Goal: Task Accomplishment & Management: Manage account settings

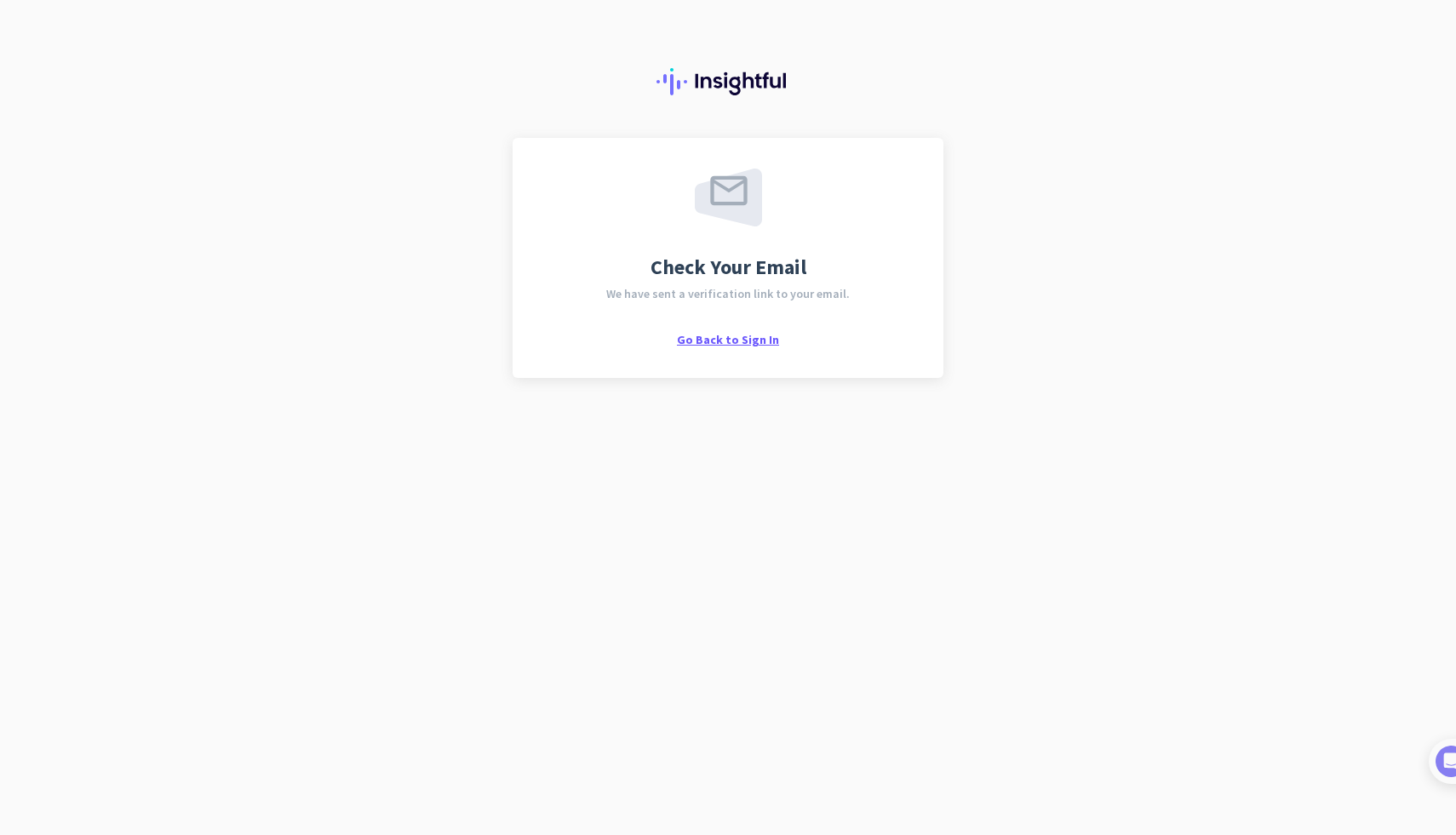
click at [739, 338] on span "Go Back to Sign In" at bounding box center [728, 339] width 102 height 15
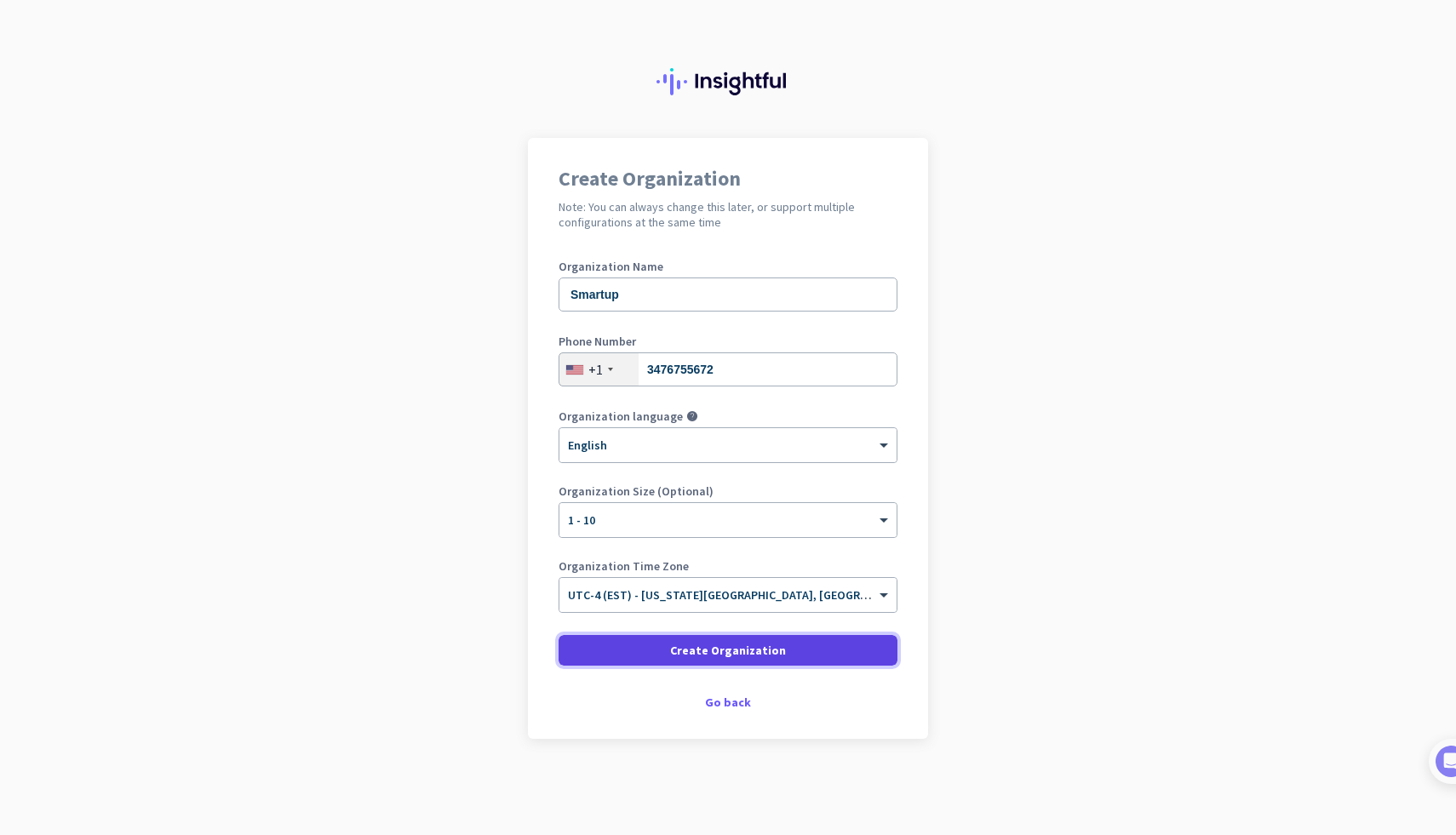
click at [774, 651] on span "Create Organization" at bounding box center [728, 650] width 116 height 17
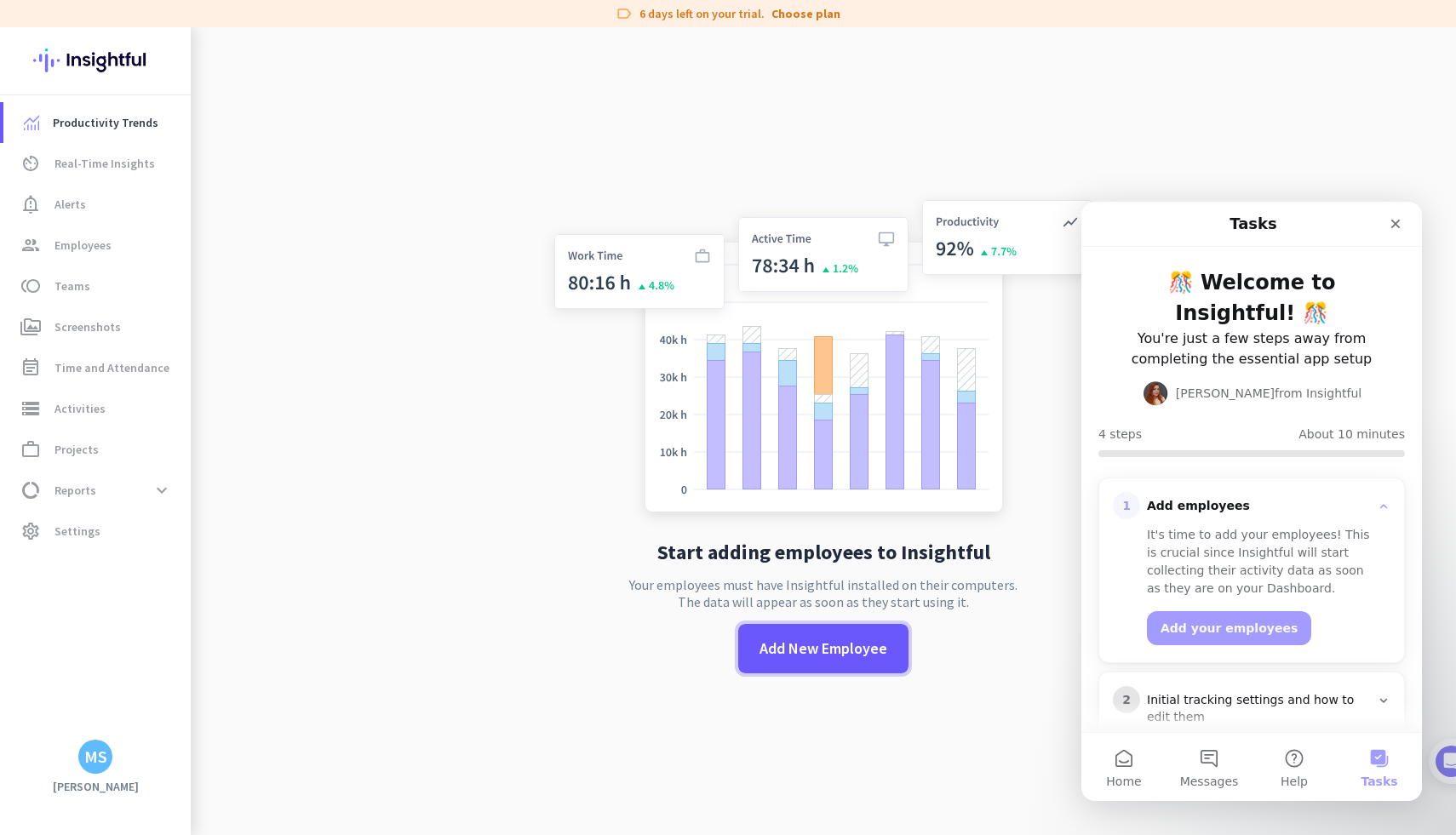
click at [774, 651] on span "Add New Employee" at bounding box center [823, 648] width 128 height 22
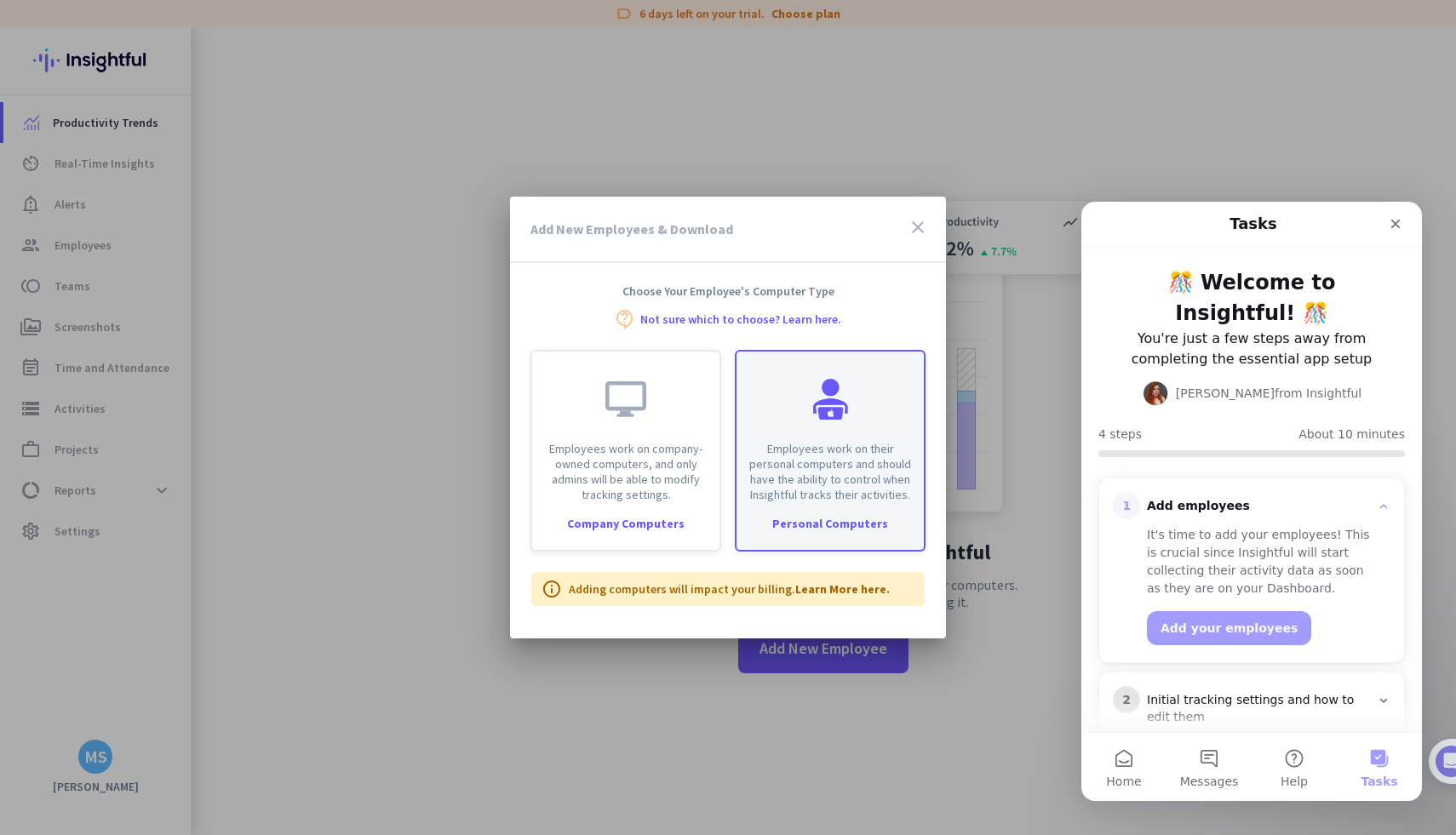
click at [863, 446] on p "Employees work on their personal computers and should have the ability to contr…" at bounding box center [830, 472] width 167 height 62
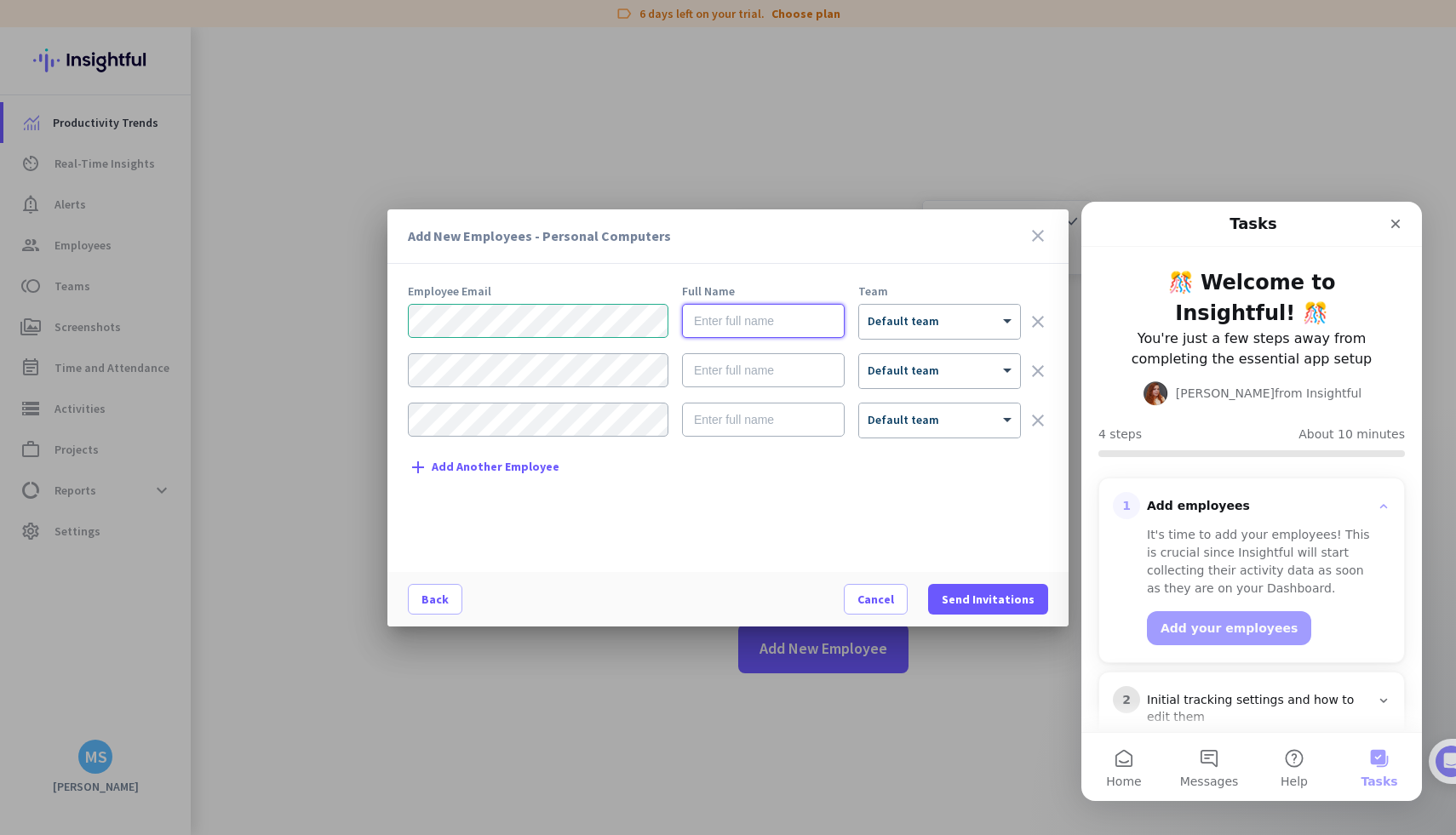
click at [797, 315] on input "text" at bounding box center [763, 321] width 163 height 34
type input "Oriana"
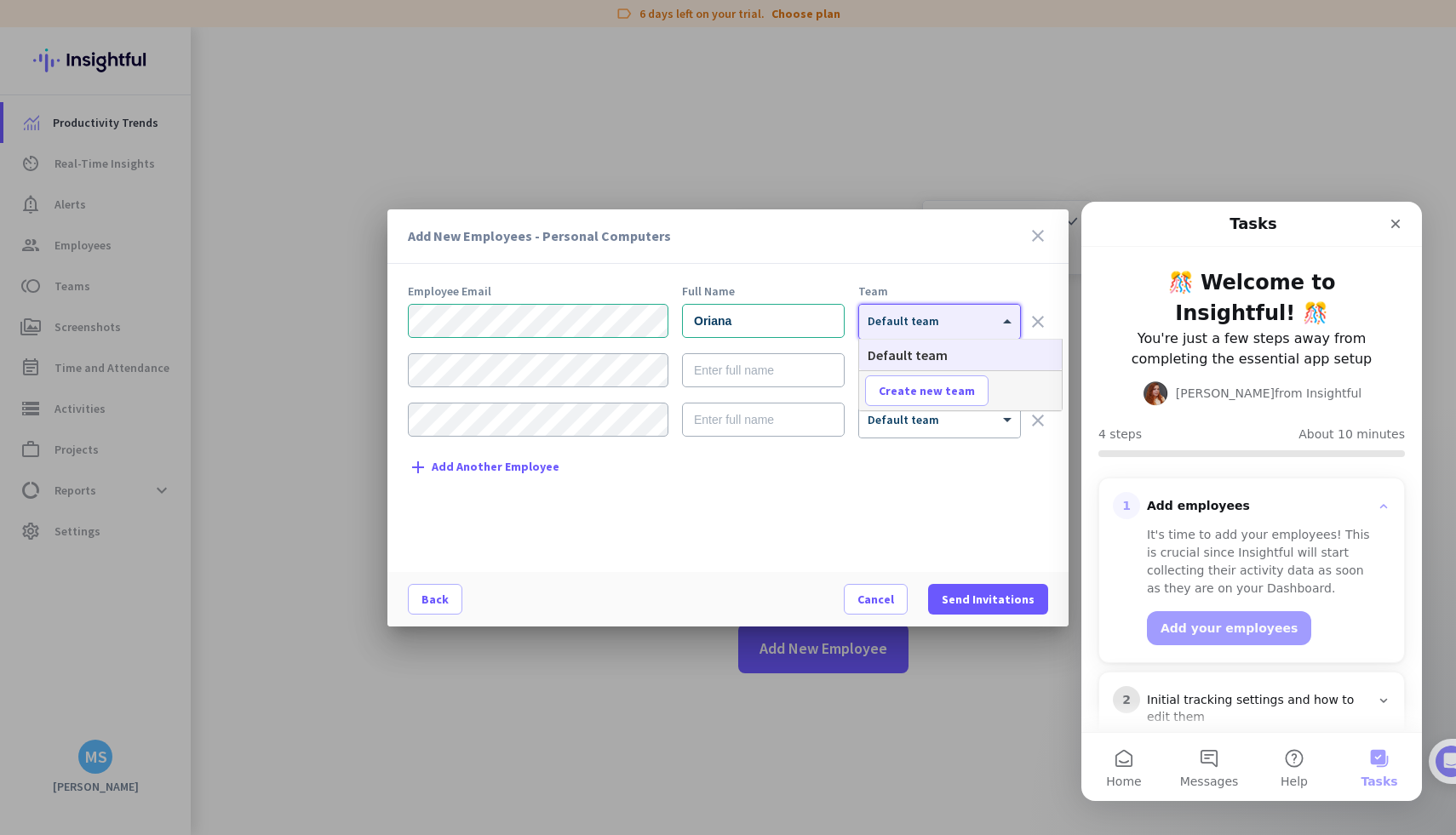
click at [1006, 321] on span at bounding box center [1009, 321] width 21 height 14
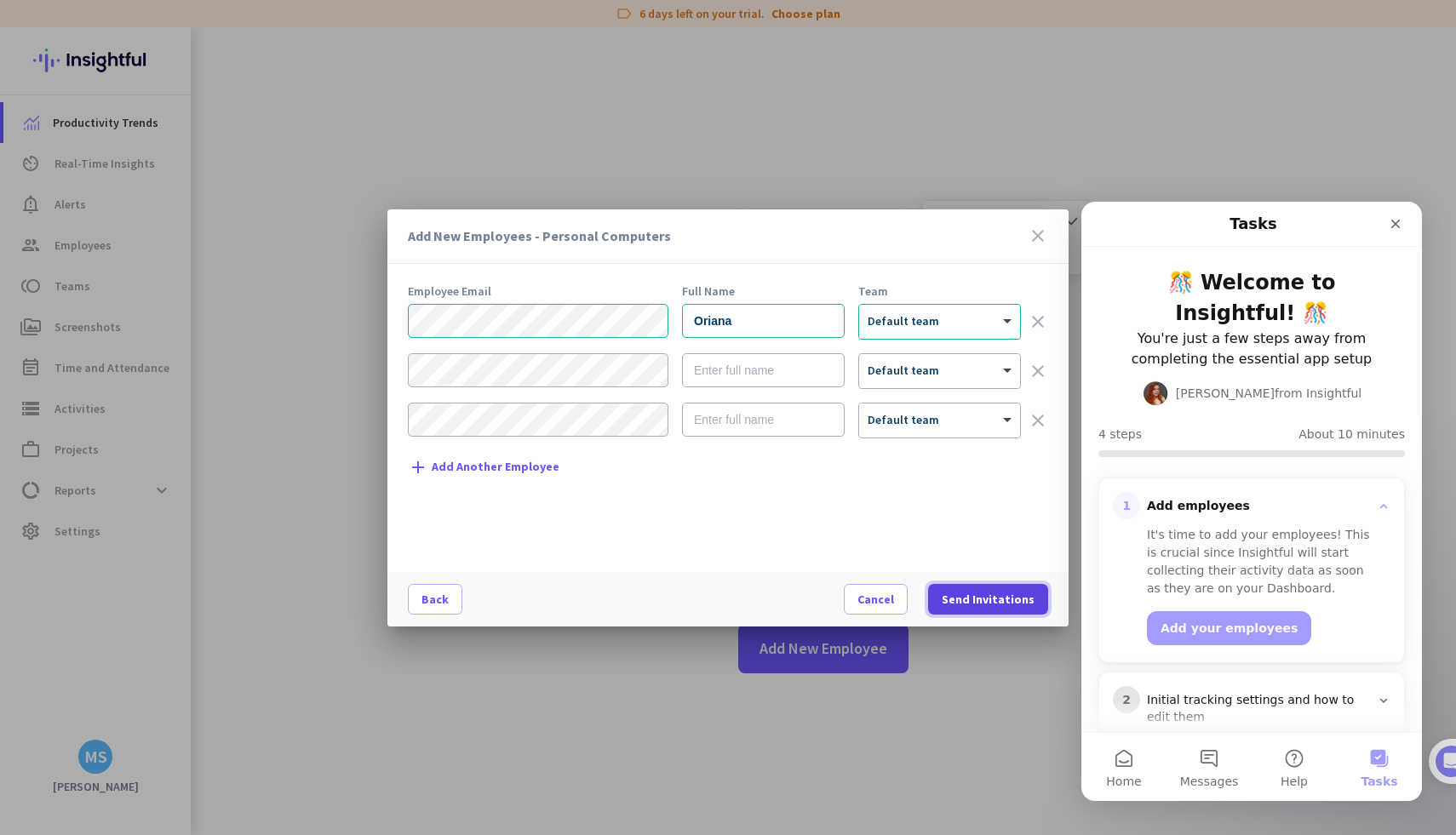
click at [1009, 597] on span "Send Invitations" at bounding box center [988, 598] width 93 height 17
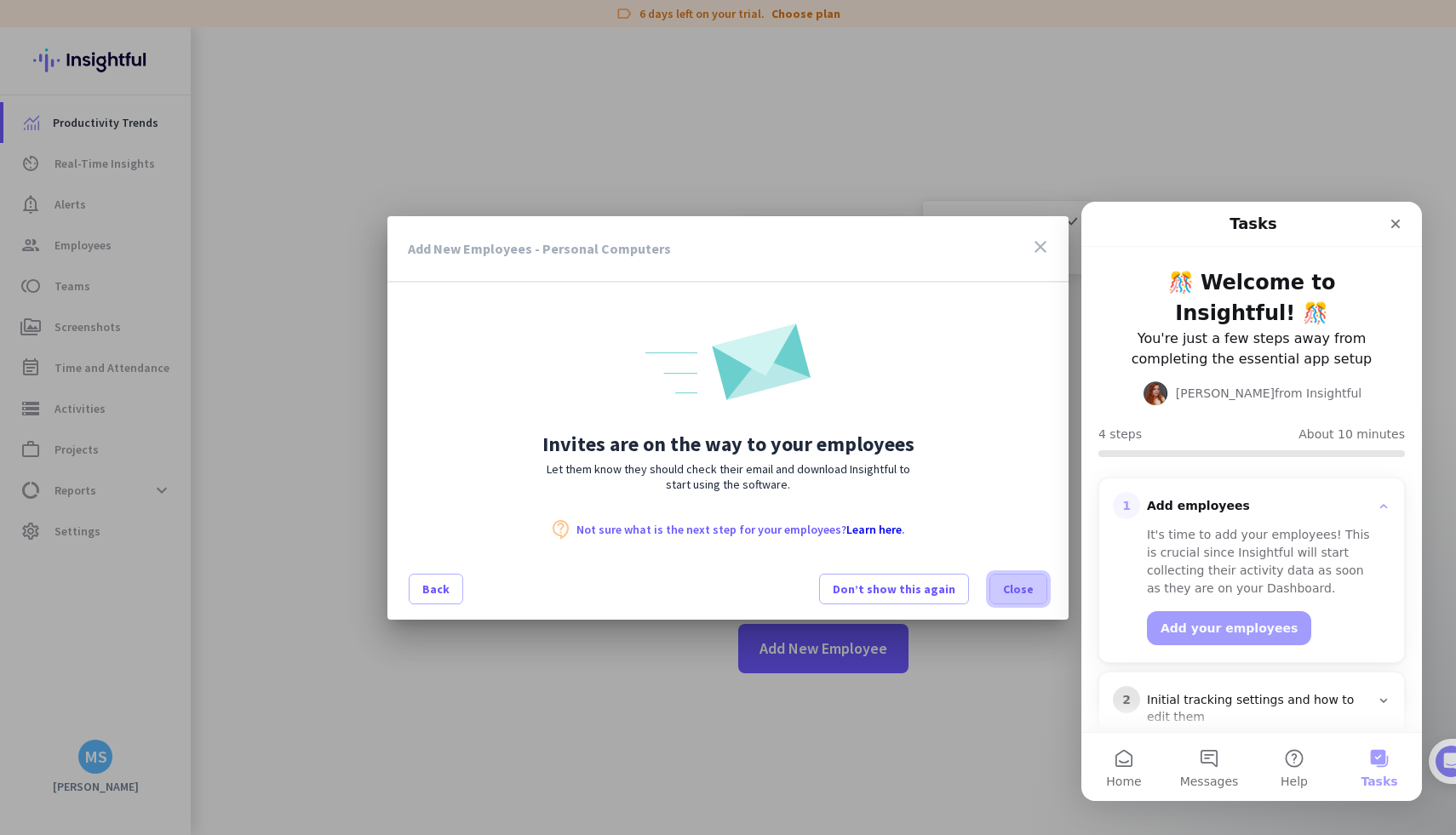
click at [1009, 595] on span "Close" at bounding box center [1018, 589] width 30 height 17
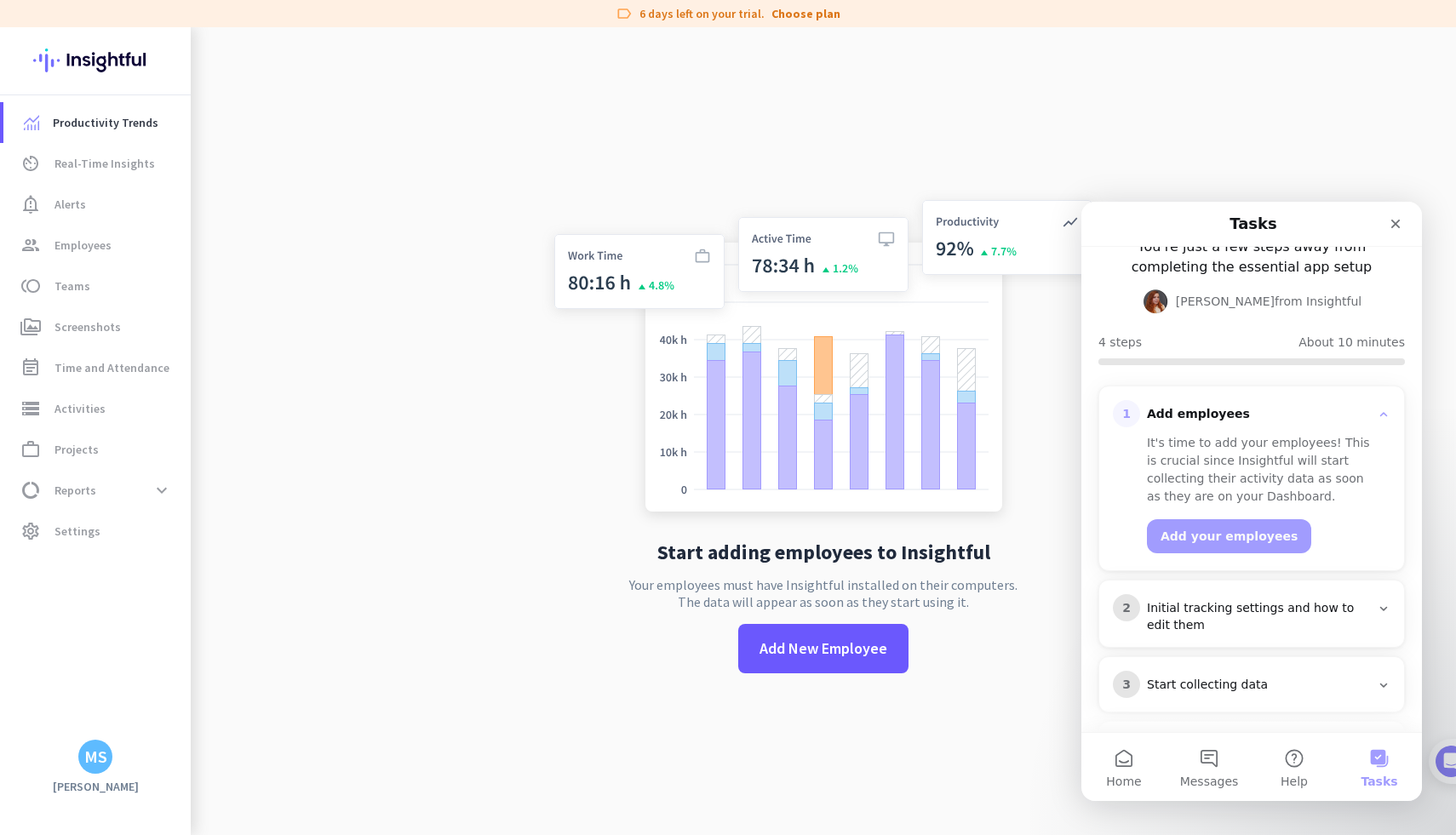
scroll to position [99, 0]
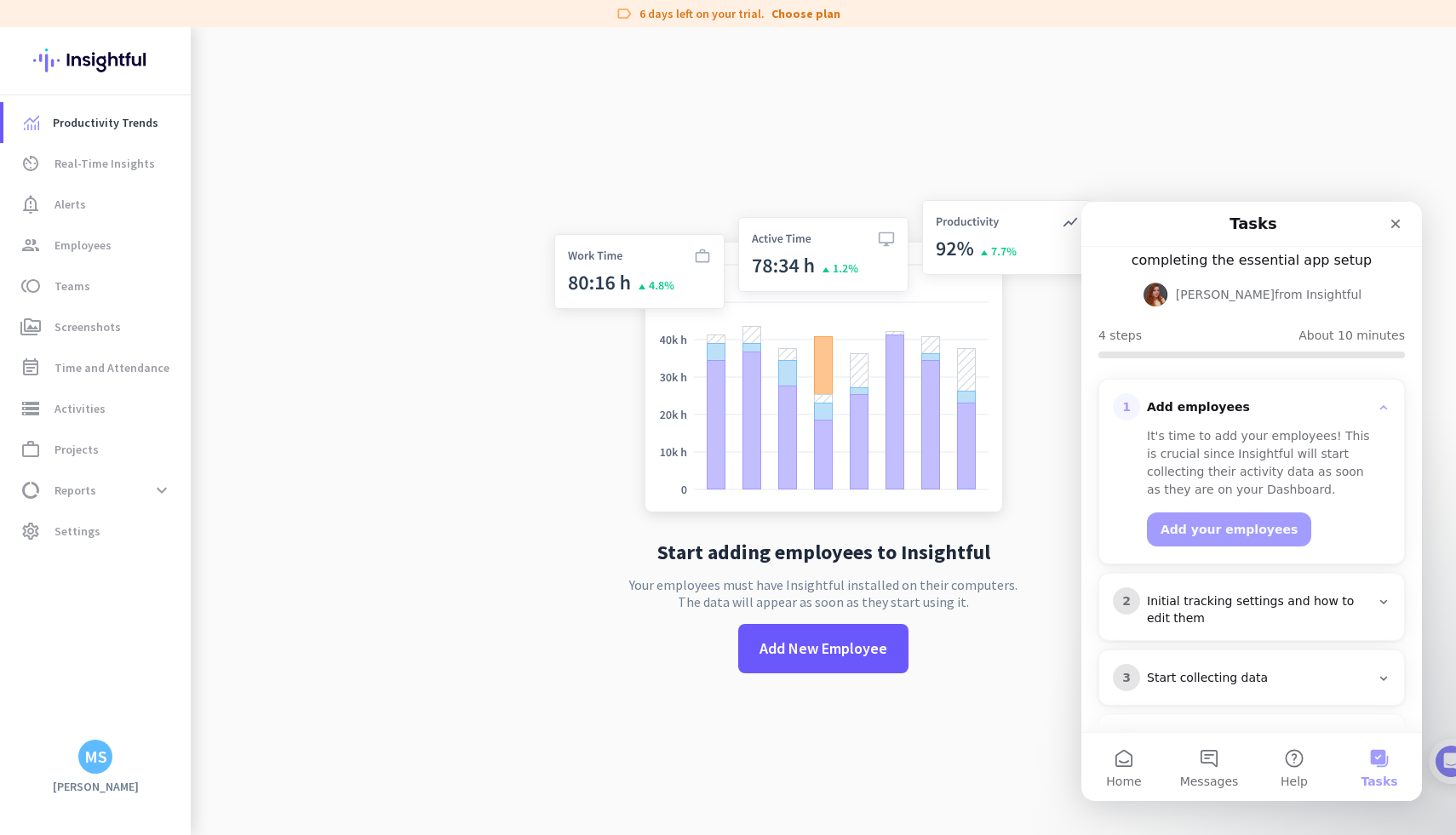
click at [1186, 593] on div "Initial tracking settings and how to edit them" at bounding box center [1259, 610] width 223 height 34
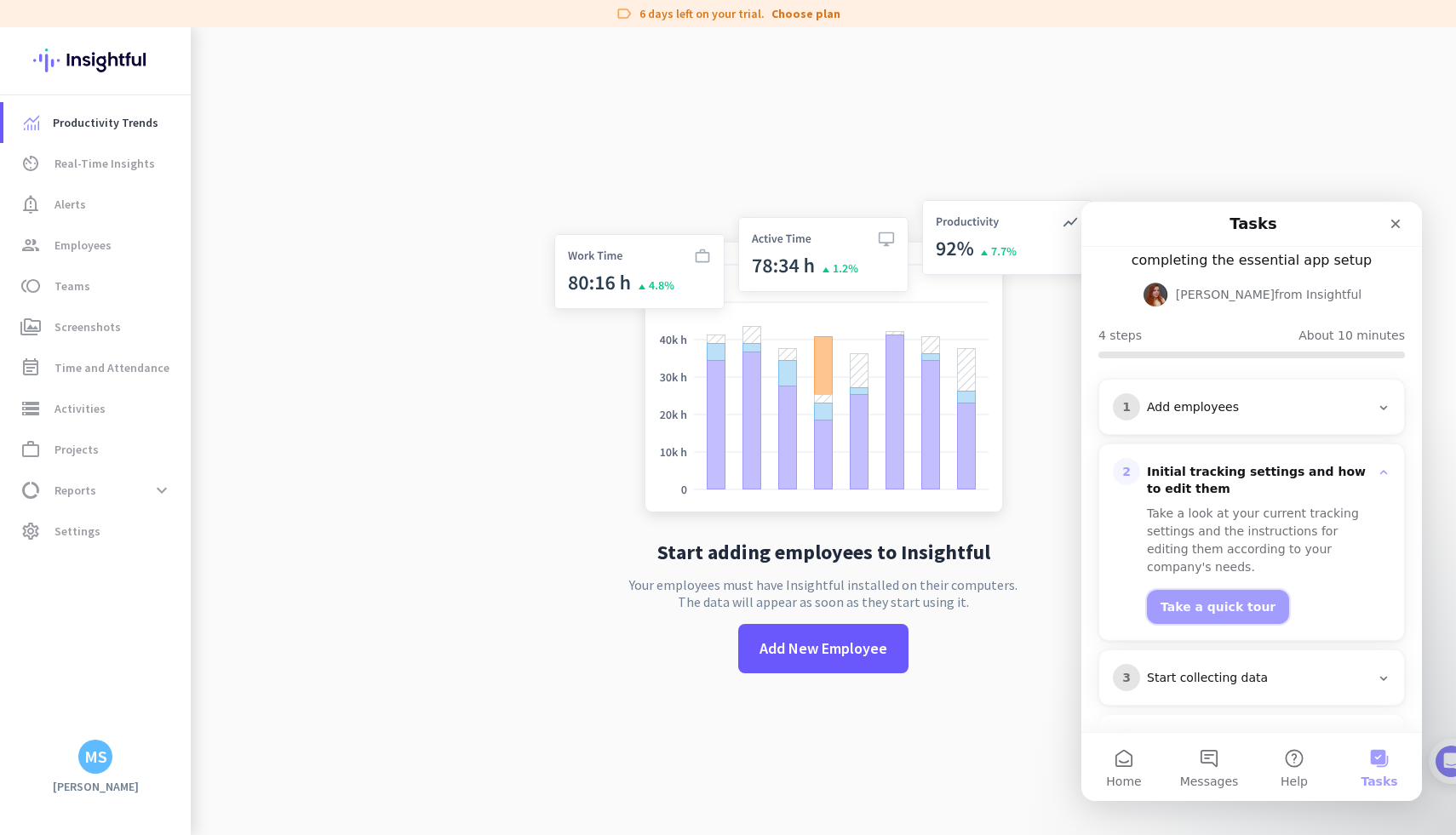
click at [1193, 590] on button "Take a quick tour" at bounding box center [1218, 607] width 142 height 34
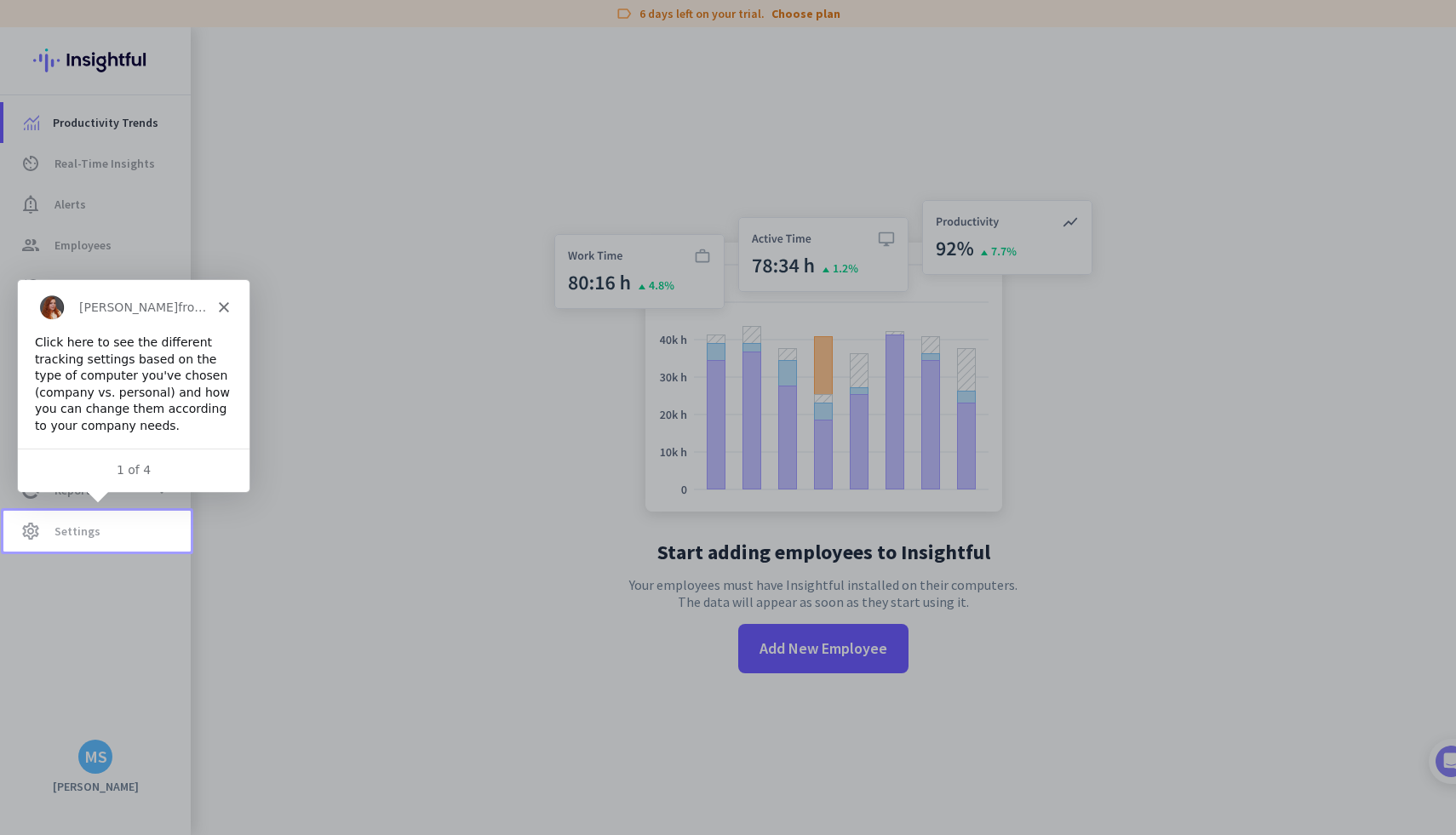
scroll to position [0, 0]
click at [130, 543] on link "settings Settings" at bounding box center [97, 531] width 188 height 41
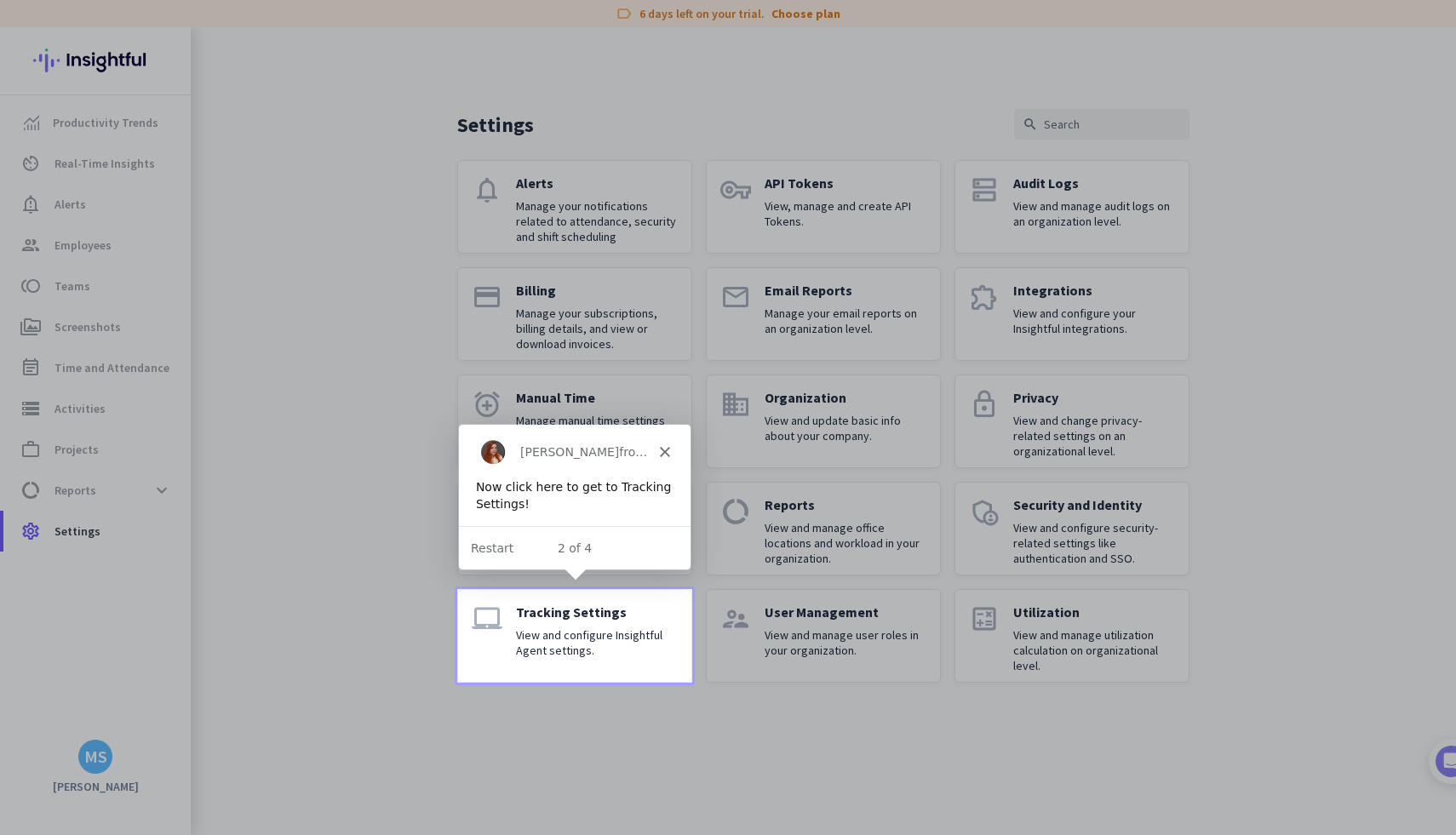
click at [538, 650] on p "View and configure Insightful Agent settings." at bounding box center [597, 642] width 162 height 30
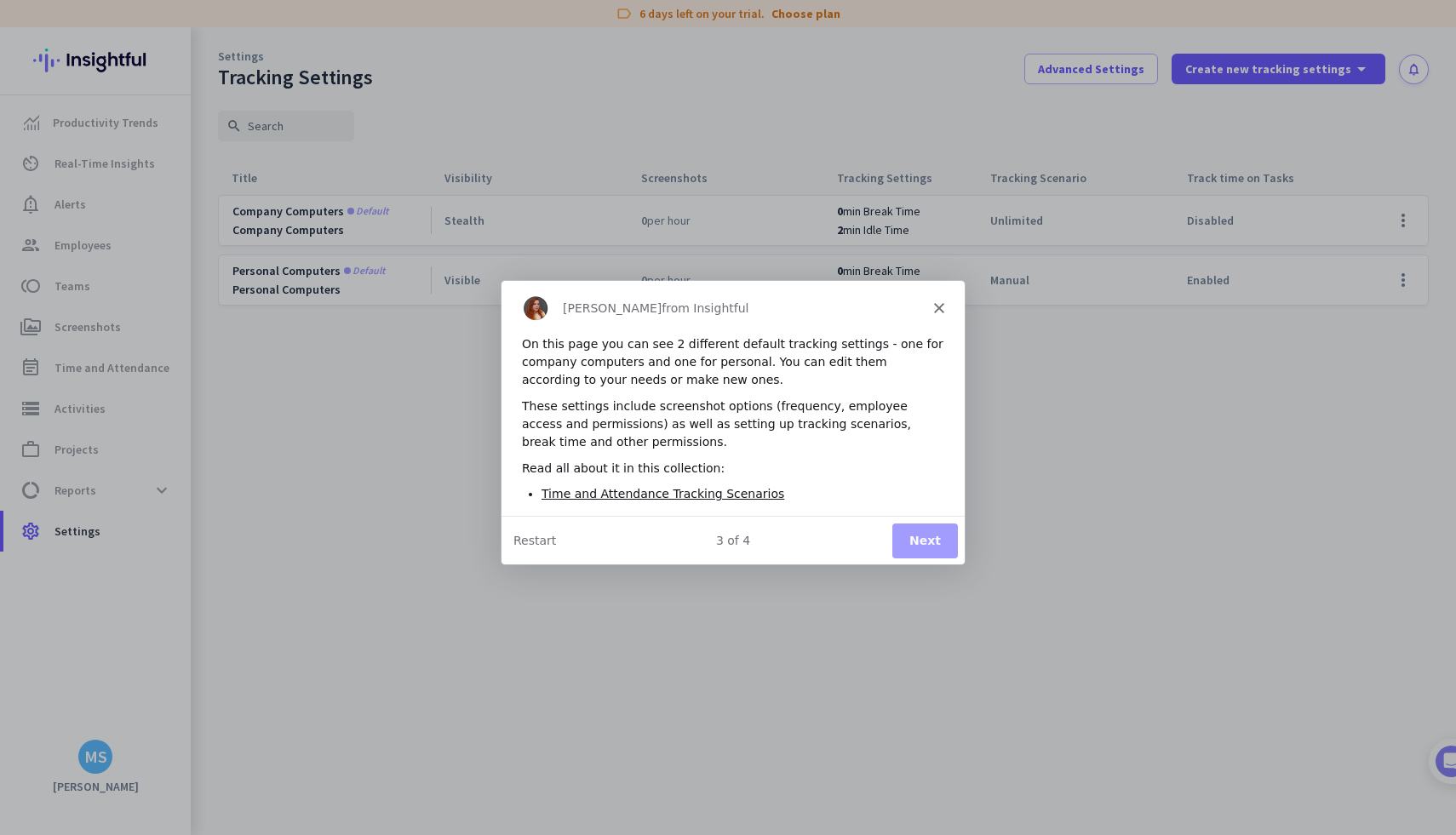
click at [912, 530] on button "Next" at bounding box center [924, 539] width 65 height 35
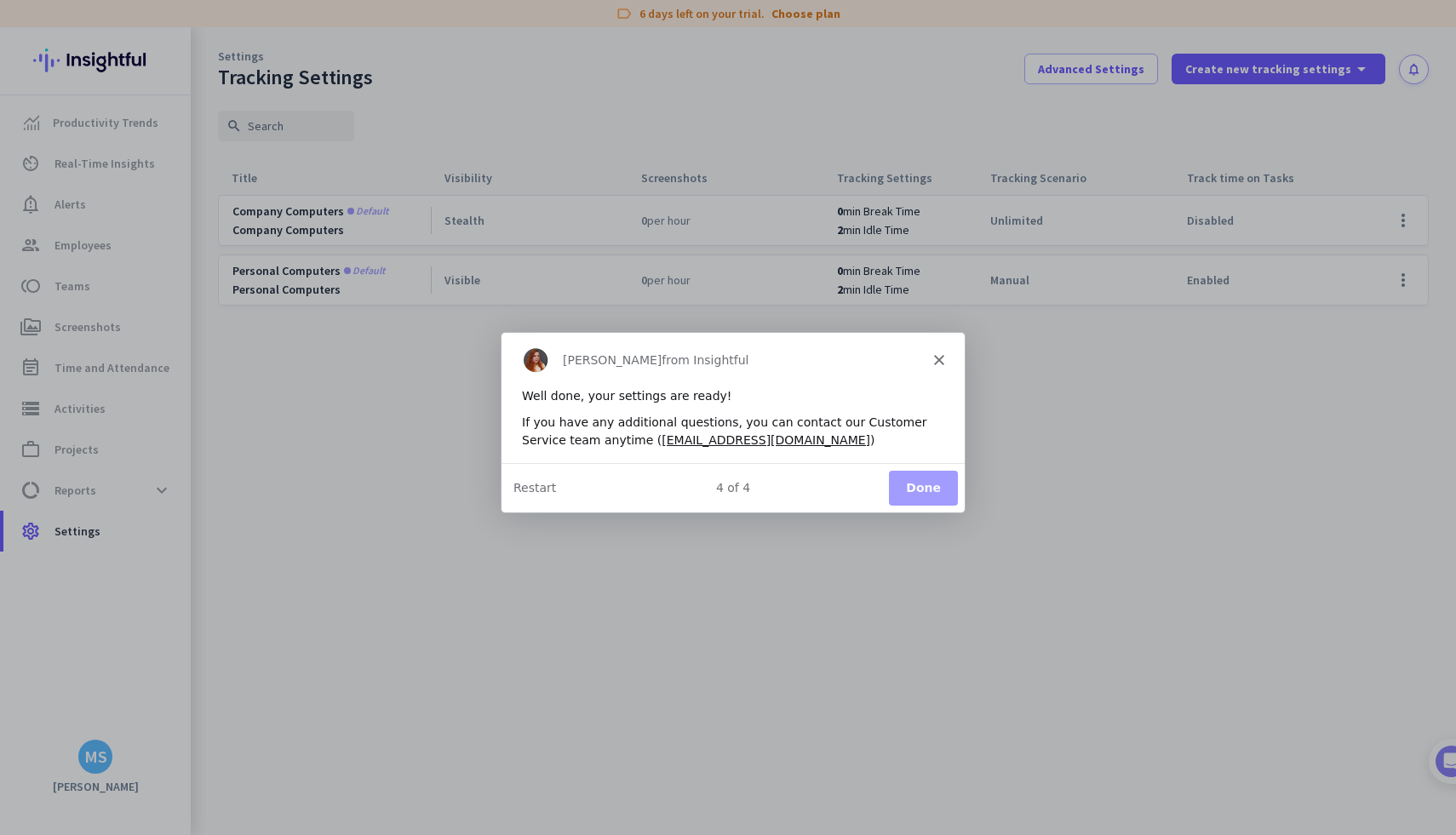
click at [917, 503] on button "Done" at bounding box center [922, 487] width 69 height 35
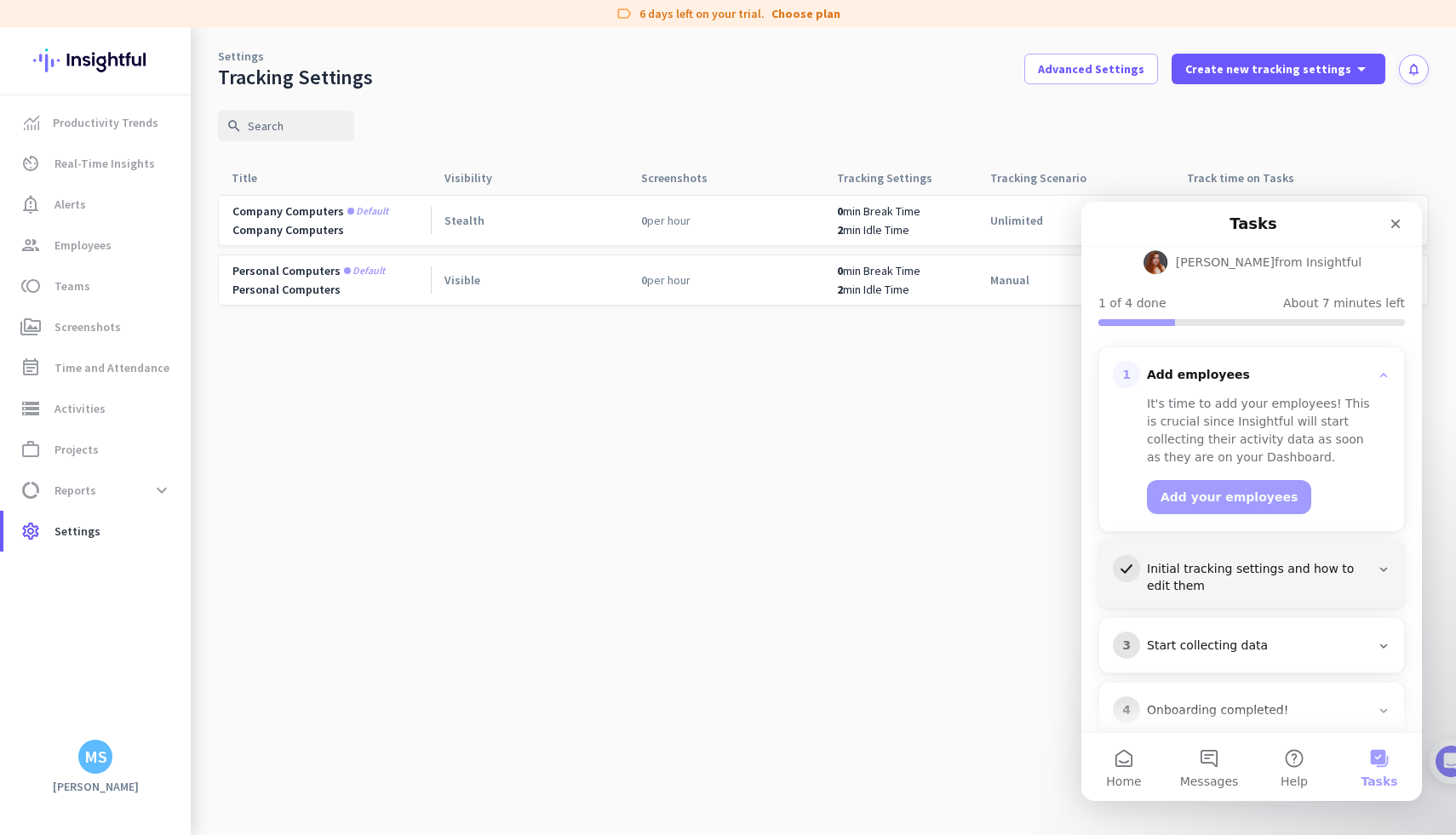
scroll to position [132, 0]
click at [1396, 217] on icon "Close" at bounding box center [1395, 223] width 13 height 13
